Goal: Task Accomplishment & Management: Use online tool/utility

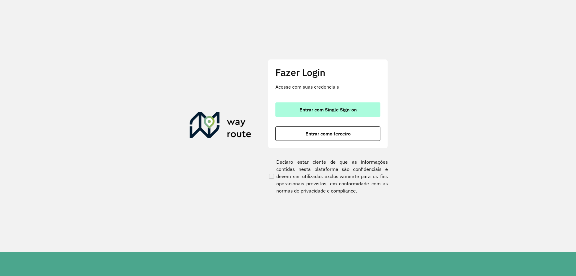
click at [323, 109] on span "Entrar com Single Sign-on" at bounding box center [327, 109] width 57 height 5
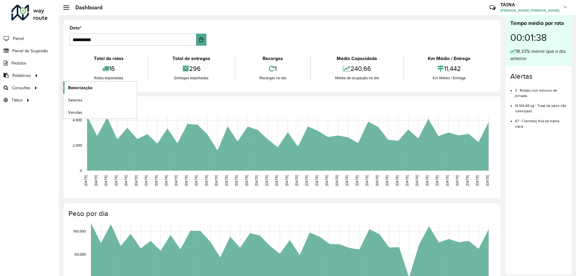
click at [78, 88] on span "Roteirização" at bounding box center [80, 88] width 24 height 6
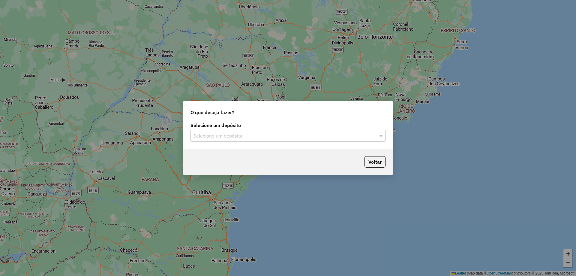
click at [250, 134] on input "text" at bounding box center [281, 135] width 177 height 7
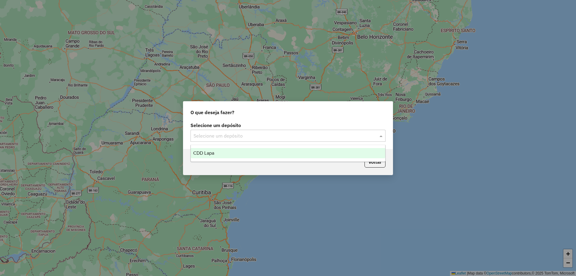
click at [250, 154] on div "CDD Lapa" at bounding box center [288, 153] width 194 height 10
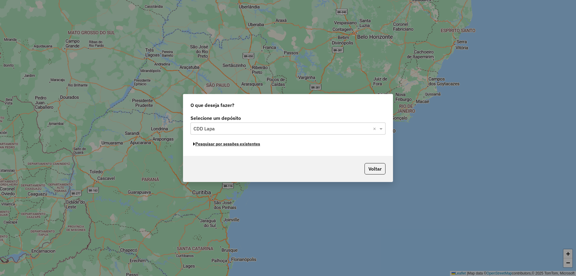
click at [255, 144] on button "Pesquisar por sessões existentes" at bounding box center [226, 143] width 72 height 9
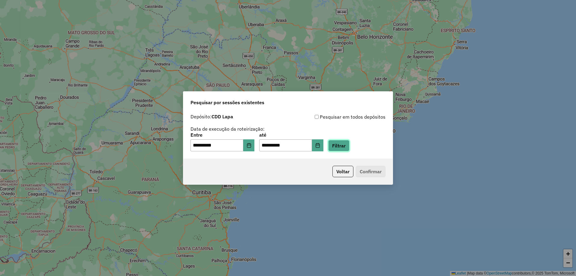
click at [348, 148] on button "Filtrar" at bounding box center [338, 145] width 21 height 11
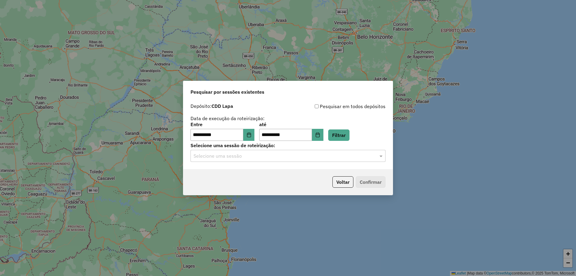
click at [255, 154] on input "text" at bounding box center [281, 155] width 177 height 7
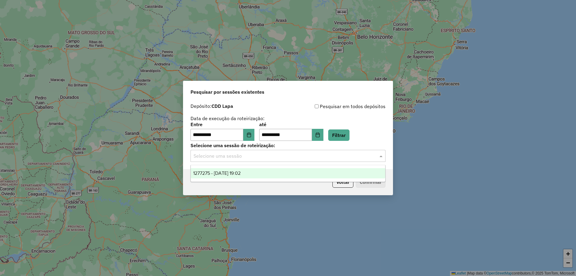
click at [254, 173] on div "1277275 - 17/09/2025 19:02" at bounding box center [288, 173] width 194 height 10
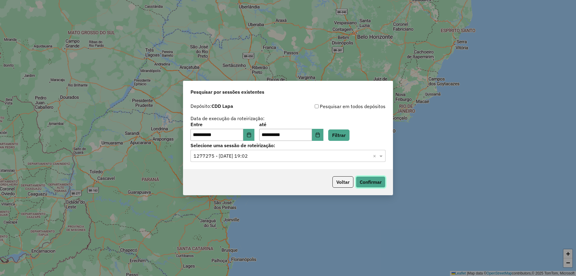
click at [361, 180] on button "Confirmar" at bounding box center [371, 181] width 30 height 11
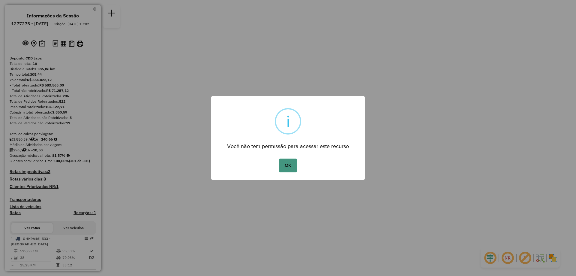
click at [294, 164] on button "OK" at bounding box center [288, 165] width 18 height 14
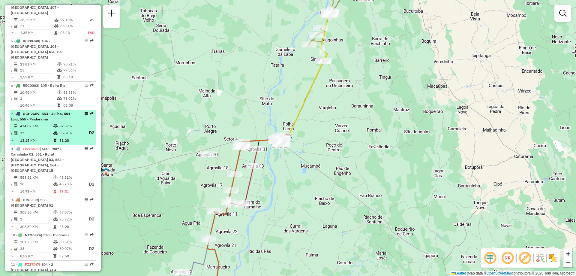
scroll to position [390, 0]
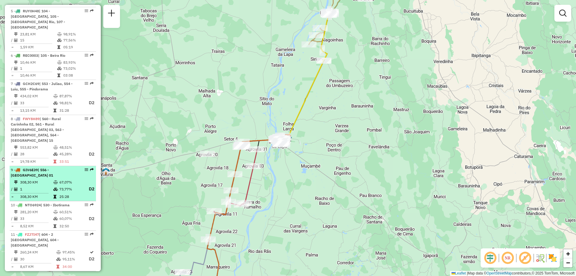
click at [60, 166] on li "9 - GIV6E39 | 556 - Carinhanha 01 308,30 KM 67,07% / 1 73,77% D2 = 308,30 KM 25…" at bounding box center [53, 183] width 86 height 35
select select "**********"
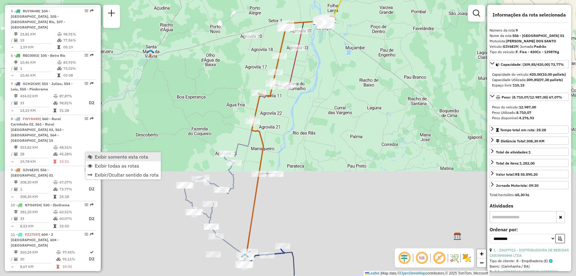
click at [97, 156] on span "Exibir somente esta rota" at bounding box center [121, 156] width 53 height 5
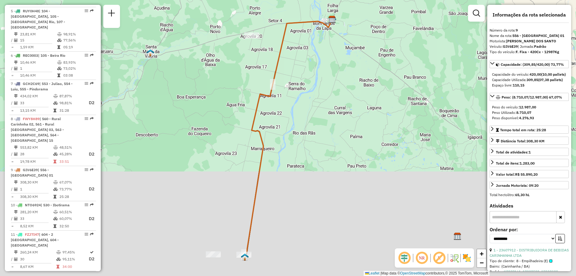
click at [418, 259] on em at bounding box center [422, 257] width 14 height 14
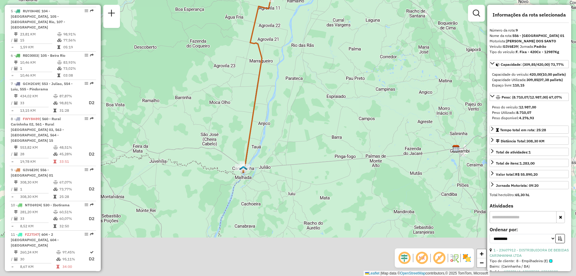
drag, startPoint x: 210, startPoint y: 222, endPoint x: 209, endPoint y: 122, distance: 100.5
click at [209, 122] on div "Janela de atendimento Grade de atendimento Capacidade Transportadoras Veículos …" at bounding box center [288, 138] width 576 height 276
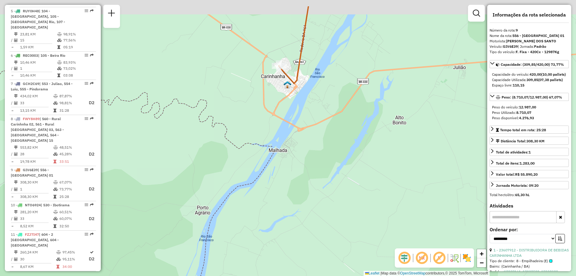
drag, startPoint x: 269, startPoint y: 84, endPoint x: 271, endPoint y: 118, distance: 33.9
click at [271, 118] on div "Janela de atendimento Grade de atendimento Capacidade Transportadoras Veículos …" at bounding box center [288, 138] width 576 height 276
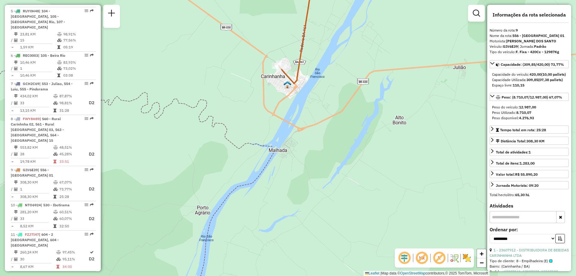
click at [280, 33] on div "Janela de atendimento Grade de atendimento Capacidade Transportadoras Veículos …" at bounding box center [288, 138] width 576 height 276
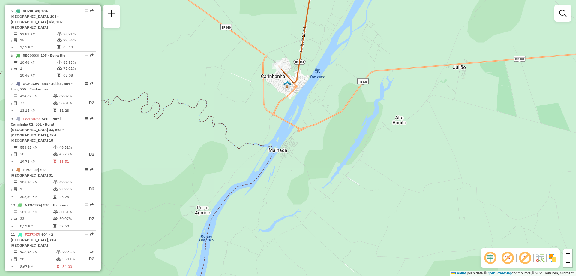
click at [244, 92] on div "Rota 9 - Placa GIV6E39 23607912 - DISTRIBUIDORA DE BEBIDAS CARINHANHA LTDA Jane…" at bounding box center [288, 138] width 576 height 276
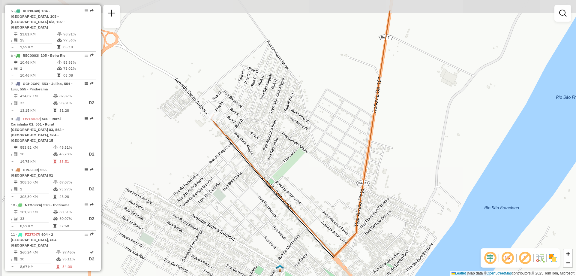
drag, startPoint x: 215, startPoint y: 104, endPoint x: 235, endPoint y: 130, distance: 32.8
click at [235, 130] on div "Janela de atendimento Grade de atendimento Capacidade Transportadoras Veículos …" at bounding box center [288, 138] width 576 height 276
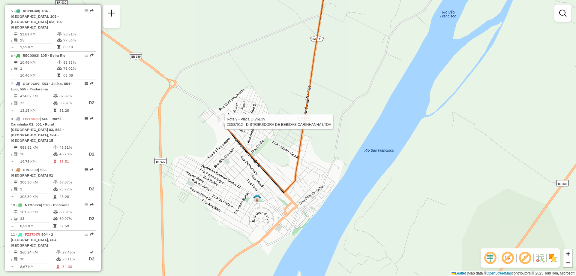
select select "**********"
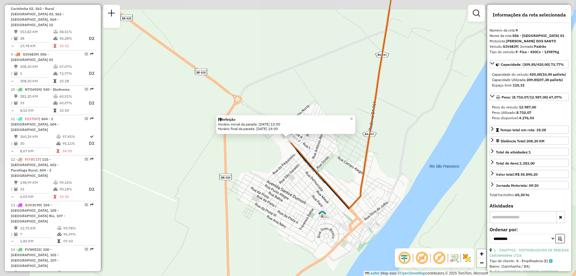
scroll to position [535, 0]
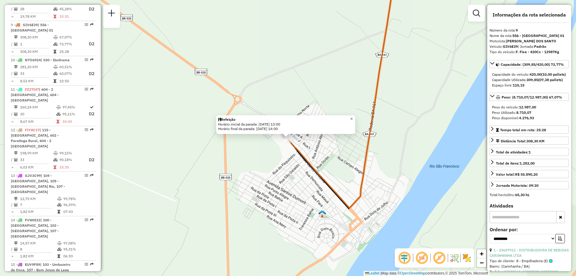
click at [353, 117] on span "×" at bounding box center [351, 118] width 3 height 5
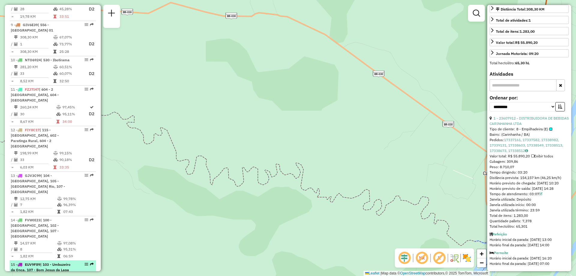
scroll to position [475, 0]
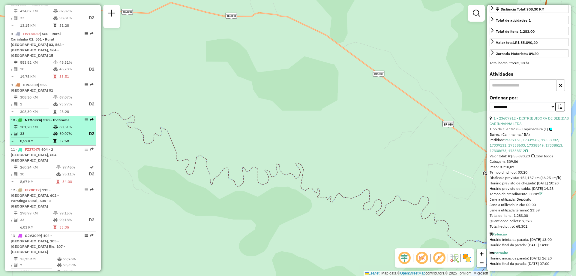
click at [37, 124] on td "281,20 KM" at bounding box center [36, 127] width 33 height 6
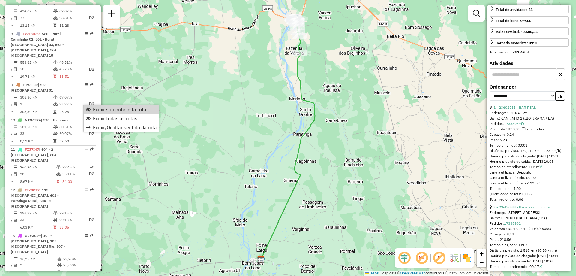
click at [103, 109] on span "Exibir somente esta rota" at bounding box center [119, 109] width 53 height 5
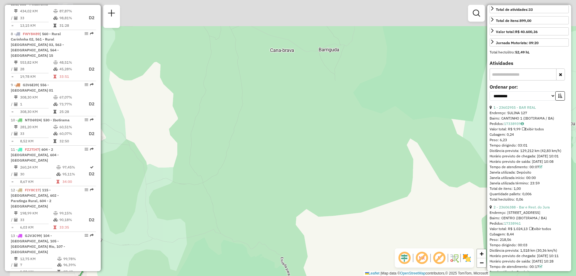
drag, startPoint x: 255, startPoint y: 35, endPoint x: 358, endPoint y: 132, distance: 141.8
click at [358, 132] on div "Janela de atendimento Grade de atendimento Capacidade Transportadoras Veículos …" at bounding box center [288, 138] width 576 height 276
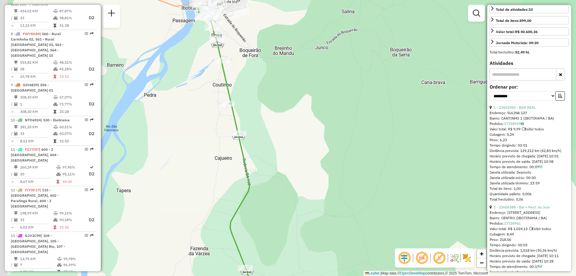
drag, startPoint x: 221, startPoint y: 91, endPoint x: 360, endPoint y: 114, distance: 140.4
click at [360, 114] on div "Janela de atendimento Grade de atendimento Capacidade Transportadoras Veículos …" at bounding box center [288, 138] width 576 height 276
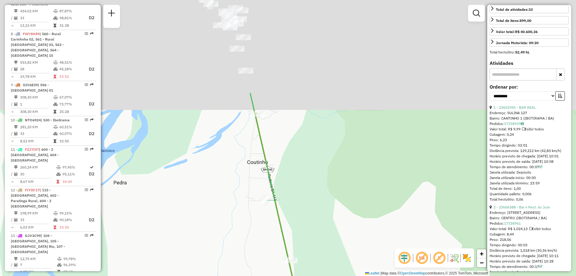
drag, startPoint x: 279, startPoint y: 63, endPoint x: 295, endPoint y: 218, distance: 156.5
click at [295, 222] on div "Janela de atendimento Grade de atendimento Capacidade Transportadoras Veículos …" at bounding box center [288, 138] width 576 height 276
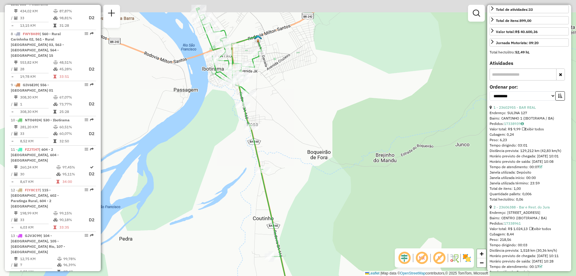
drag, startPoint x: 279, startPoint y: 104, endPoint x: 287, endPoint y: 137, distance: 33.7
click at [287, 137] on div "Janela de atendimento Grade de atendimento Capacidade Transportadoras Veículos …" at bounding box center [288, 138] width 576 height 276
